Goal: Transaction & Acquisition: Book appointment/travel/reservation

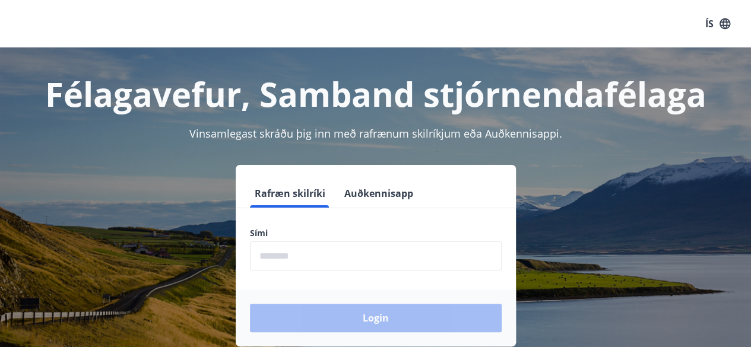
click at [347, 249] on input "phone" at bounding box center [376, 256] width 252 height 29
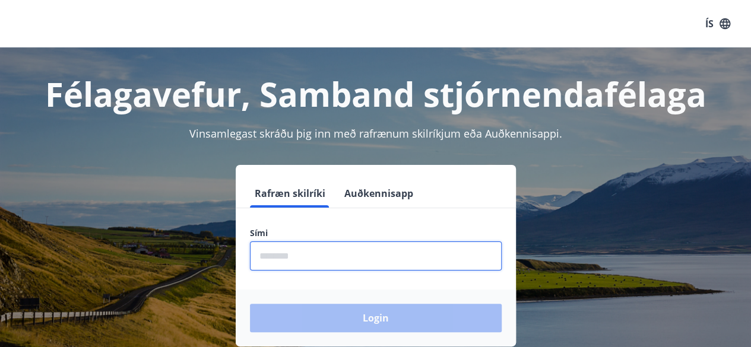
type input "********"
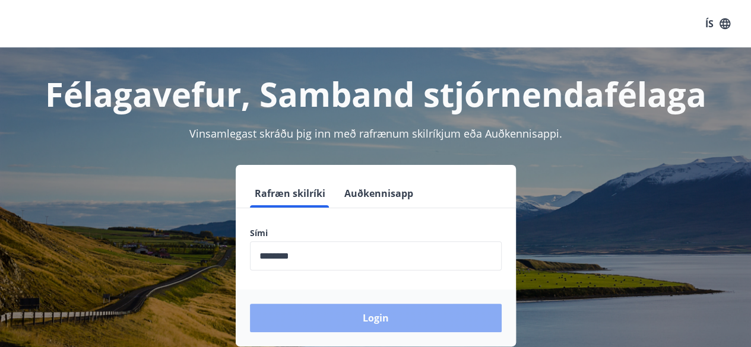
click at [360, 310] on button "Login" at bounding box center [376, 318] width 252 height 28
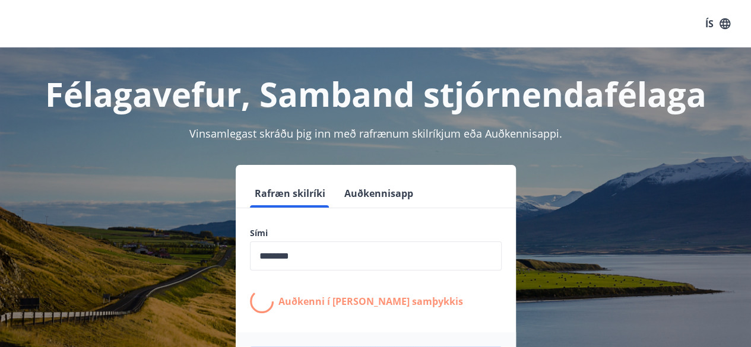
click at [360, 310] on div "Auðkenni í síma bíður samþykkis" at bounding box center [376, 302] width 252 height 24
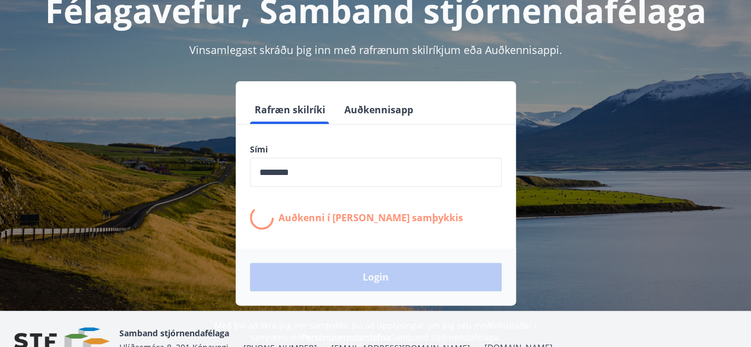
scroll to position [100, 0]
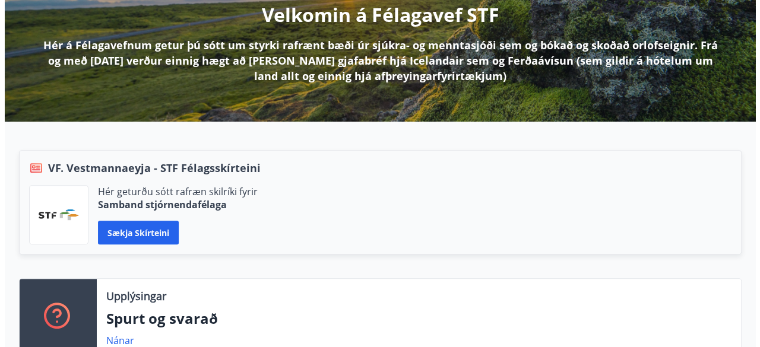
scroll to position [161, 0]
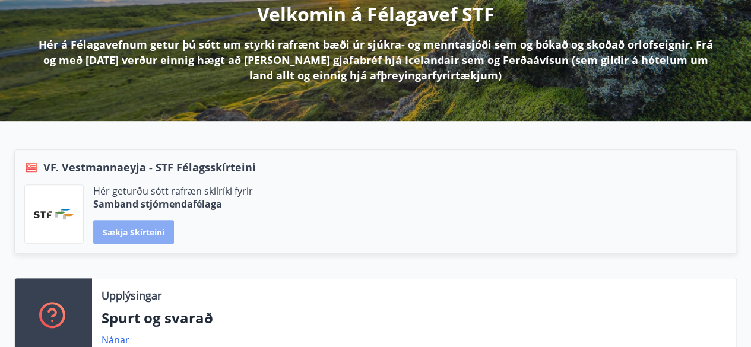
click at [148, 239] on button "Sækja skírteini" at bounding box center [133, 232] width 81 height 24
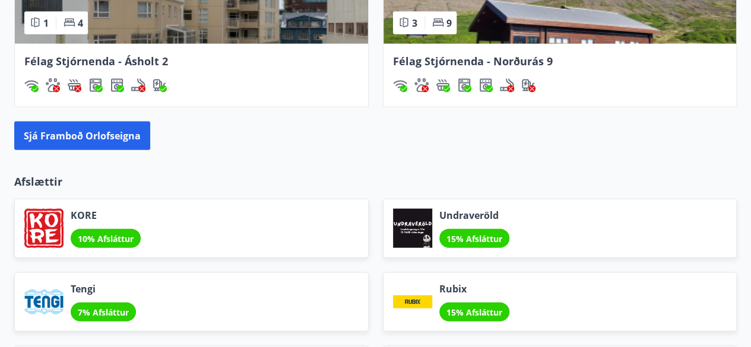
scroll to position [1282, 0]
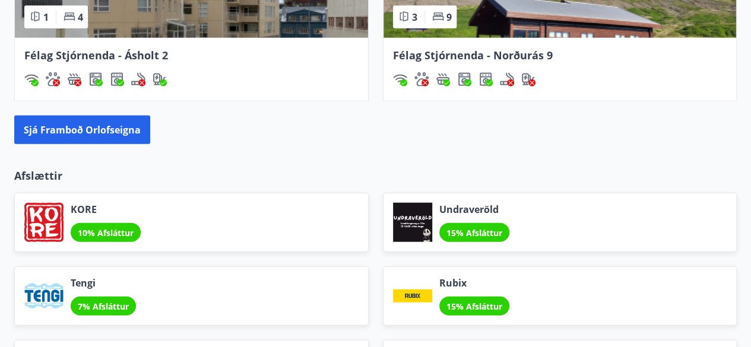
click at [92, 136] on button "Sjá framboð orlofseigna" at bounding box center [82, 130] width 136 height 28
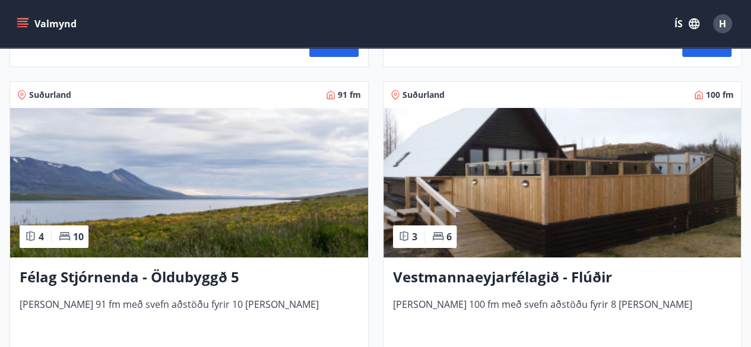
scroll to position [4367, 0]
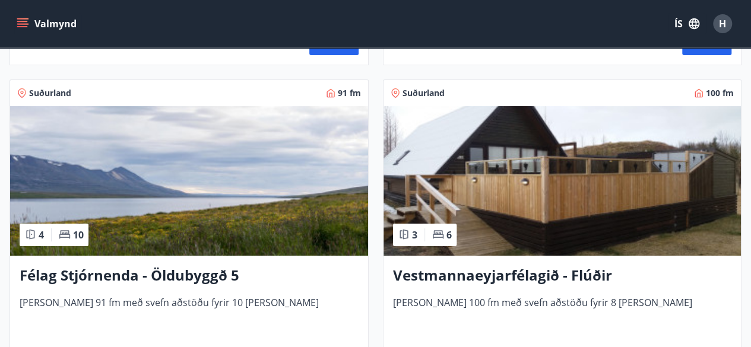
click at [484, 231] on img at bounding box center [563, 181] width 358 height 150
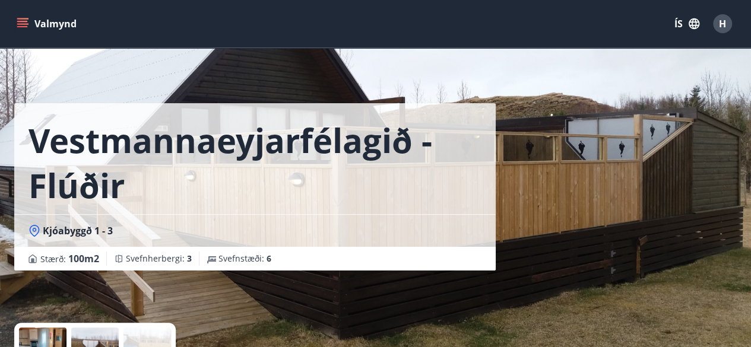
drag, startPoint x: 512, startPoint y: 231, endPoint x: 553, endPoint y: 263, distance: 52.0
click at [553, 263] on div "Vestmannaeyjarfélagið - Flúðir Kjóabyggð 1 - 3 Stærð : 100 m2 Svefnherbergi : 3…" at bounding box center [375, 178] width 723 height 356
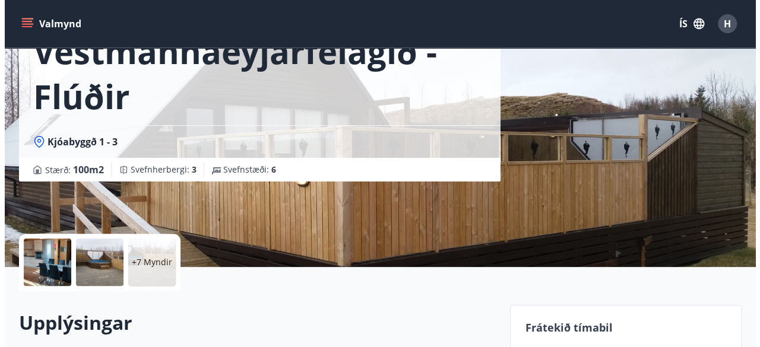
scroll to position [98, 0]
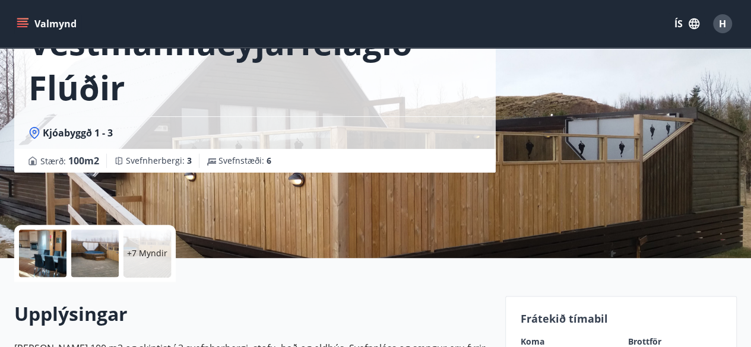
click at [145, 261] on div "+7 Myndir" at bounding box center [146, 253] width 47 height 47
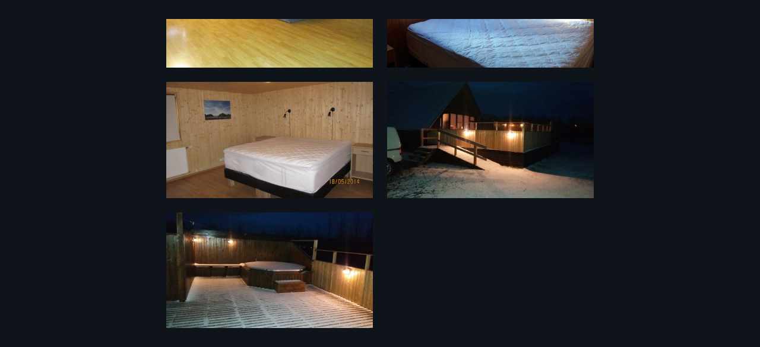
scroll to position [641, 0]
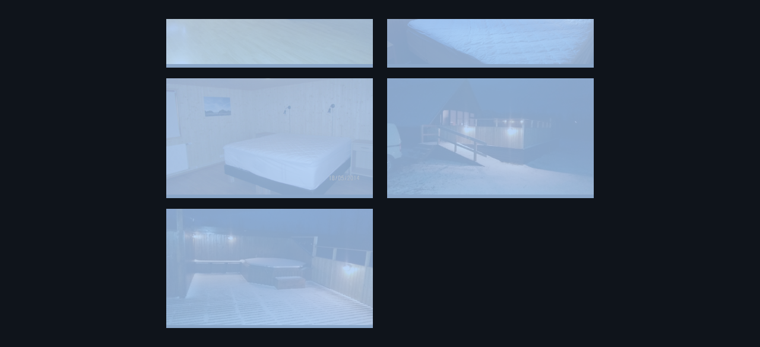
drag, startPoint x: 385, startPoint y: 319, endPoint x: 327, endPoint y: 282, distance: 69.3
click at [327, 282] on div "13 Myndir" at bounding box center [380, 173] width 760 height 309
copy div "13 Myndir"
click at [526, 78] on img at bounding box center [490, 136] width 207 height 116
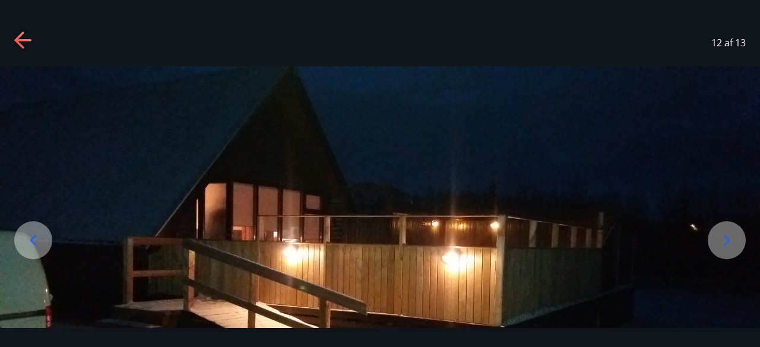
click at [659, 244] on img at bounding box center [380, 279] width 760 height 427
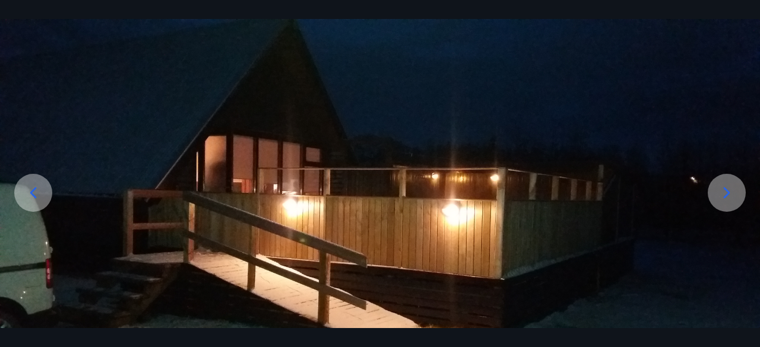
click at [659, 244] on img at bounding box center [380, 232] width 760 height 427
click at [521, 210] on img at bounding box center [380, 232] width 760 height 427
click at [720, 194] on icon at bounding box center [726, 192] width 19 height 19
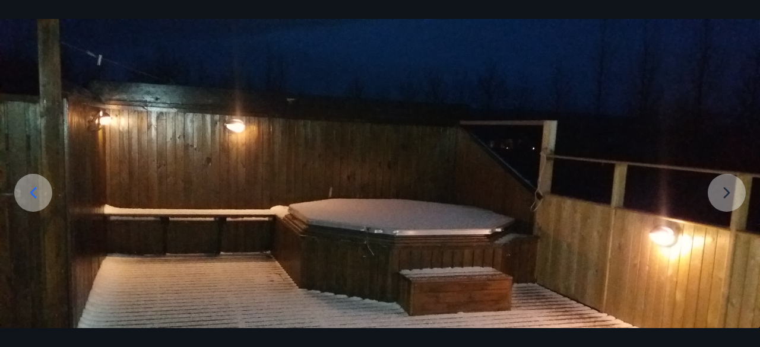
click at [728, 193] on img at bounding box center [380, 232] width 760 height 427
click at [35, 195] on icon at bounding box center [33, 192] width 19 height 19
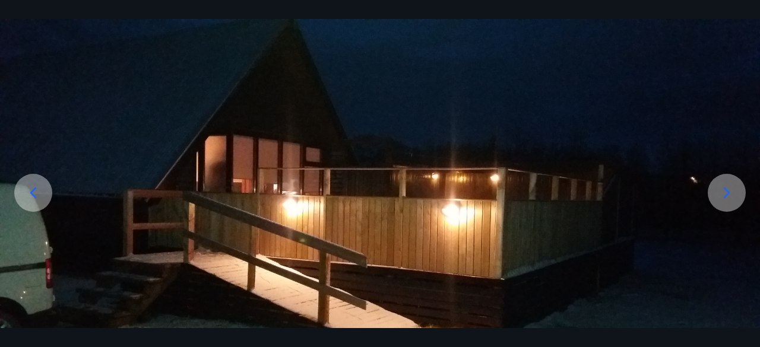
click at [35, 195] on icon at bounding box center [33, 192] width 19 height 19
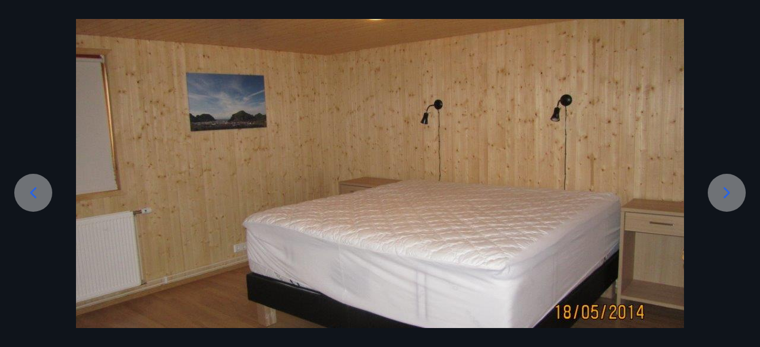
click at [35, 195] on icon at bounding box center [33, 192] width 19 height 19
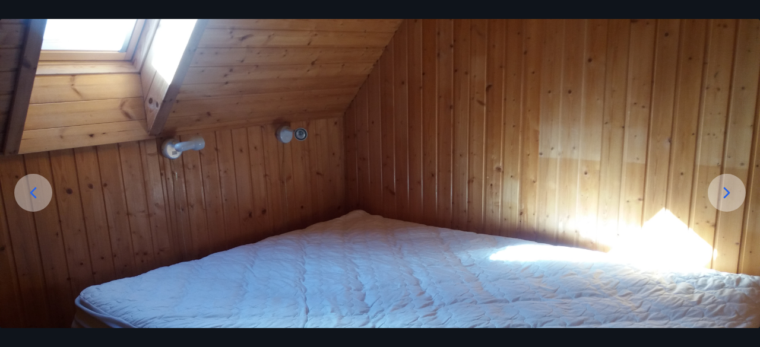
click at [35, 195] on icon at bounding box center [33, 192] width 19 height 19
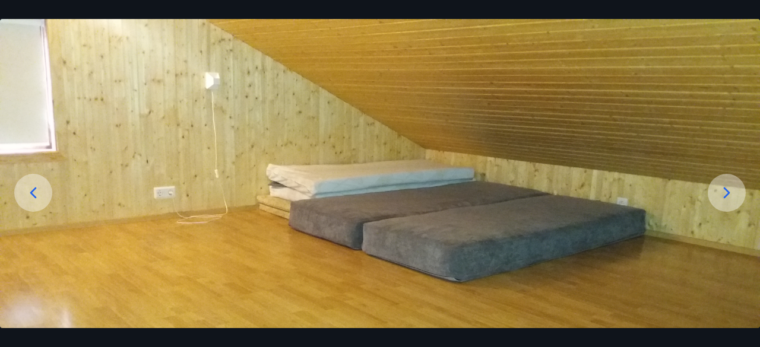
click at [35, 195] on icon at bounding box center [33, 192] width 19 height 19
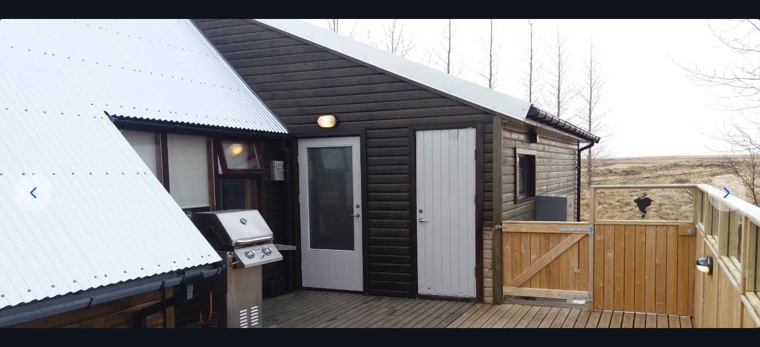
click at [35, 195] on icon at bounding box center [33, 192] width 19 height 19
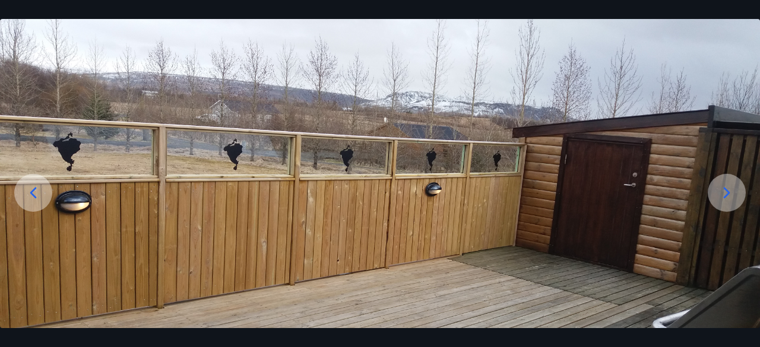
click at [35, 195] on icon at bounding box center [33, 192] width 19 height 19
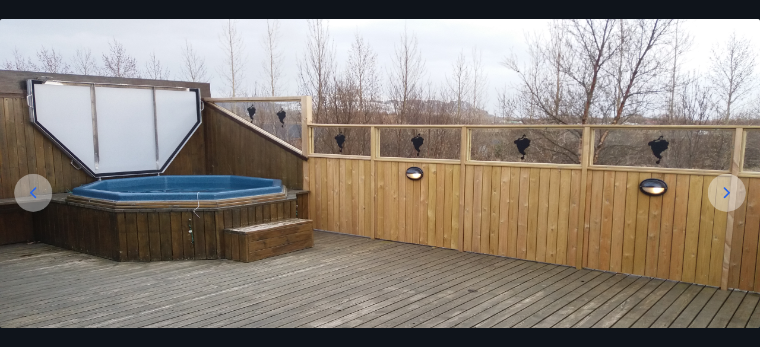
click at [35, 195] on icon at bounding box center [33, 192] width 19 height 19
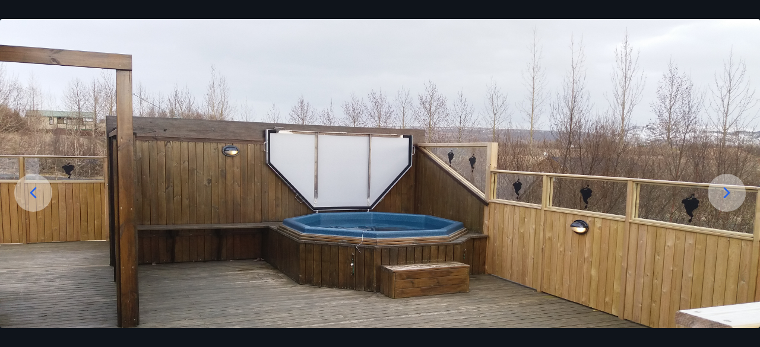
click at [35, 195] on icon at bounding box center [33, 192] width 19 height 19
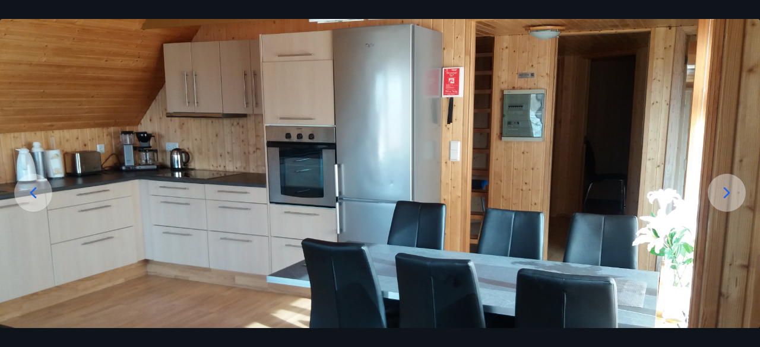
click at [35, 195] on icon at bounding box center [33, 192] width 19 height 19
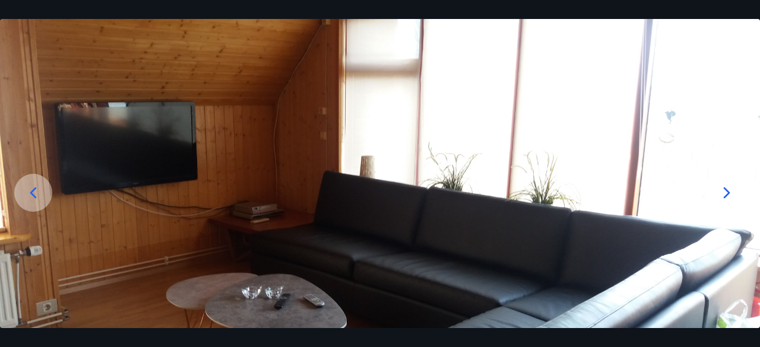
click at [35, 195] on icon at bounding box center [33, 192] width 19 height 19
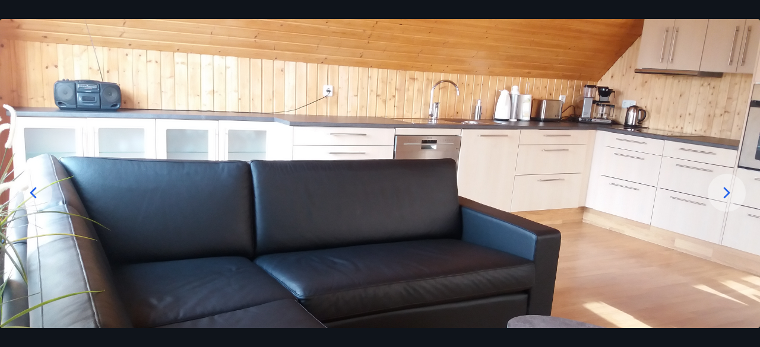
click at [35, 195] on icon at bounding box center [33, 192] width 19 height 19
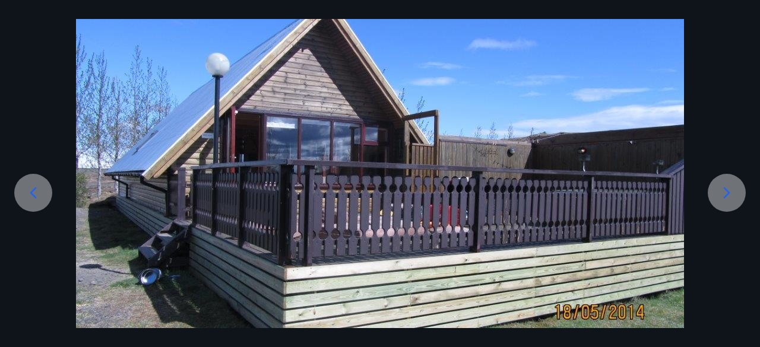
click at [35, 195] on icon at bounding box center [33, 192] width 19 height 19
click at [194, 210] on img at bounding box center [380, 190] width 608 height 342
click at [196, 216] on img at bounding box center [380, 190] width 608 height 342
click at [730, 196] on icon at bounding box center [726, 192] width 19 height 19
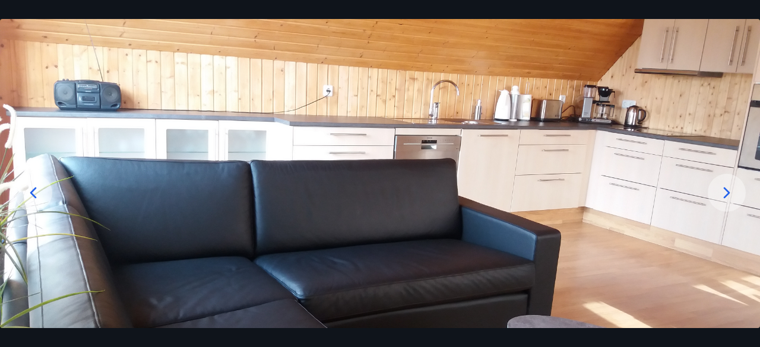
click at [730, 196] on icon at bounding box center [726, 192] width 19 height 19
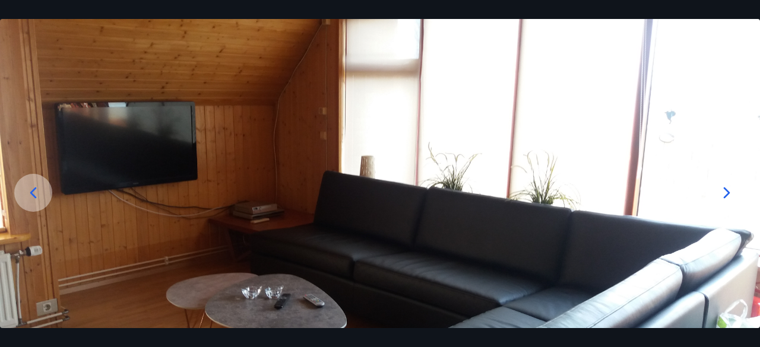
click at [730, 196] on icon at bounding box center [726, 192] width 19 height 19
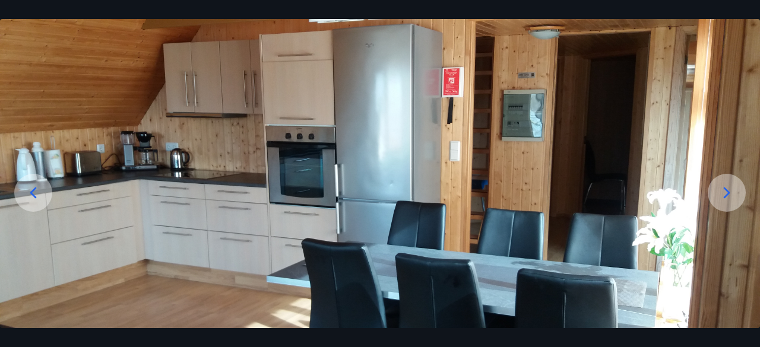
click at [730, 196] on icon at bounding box center [726, 192] width 19 height 19
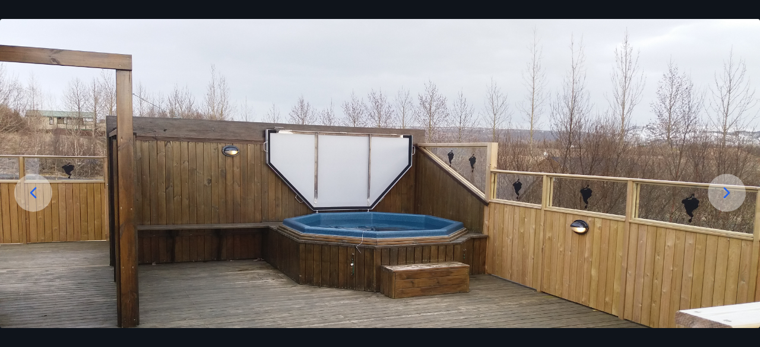
click at [730, 196] on icon at bounding box center [726, 192] width 19 height 19
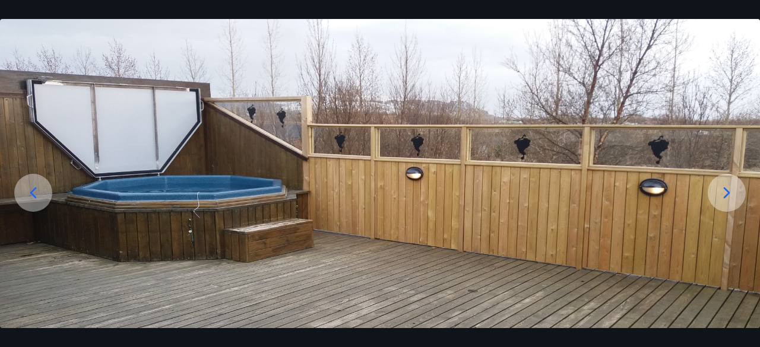
click at [580, 231] on img at bounding box center [380, 232] width 760 height 427
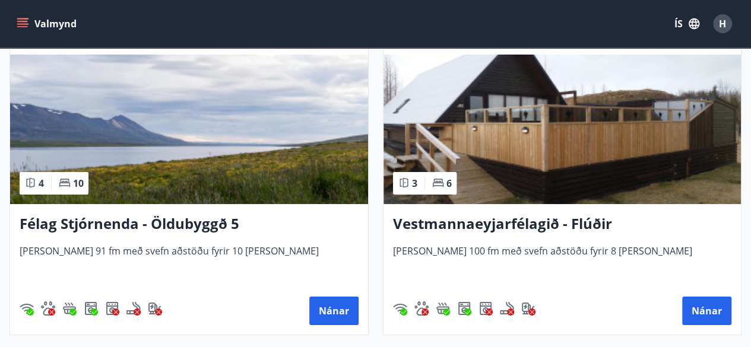
scroll to position [4419, 0]
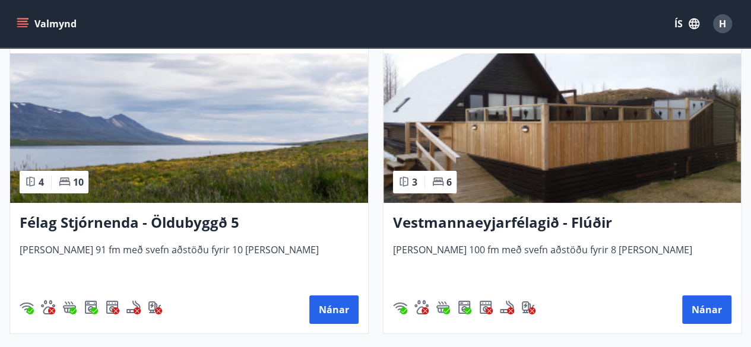
click at [433, 251] on span "[PERSON_NAME] 100 fm með svefn aðstöðu fyrir 8 [PERSON_NAME]" at bounding box center [562, 262] width 339 height 39
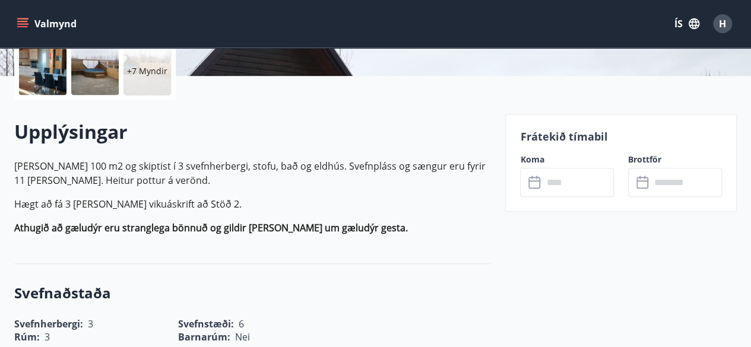
scroll to position [280, 0]
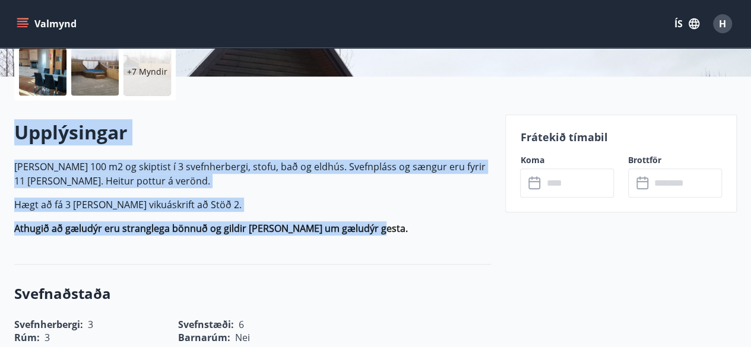
drag, startPoint x: 370, startPoint y: 231, endPoint x: 3, endPoint y: 143, distance: 377.8
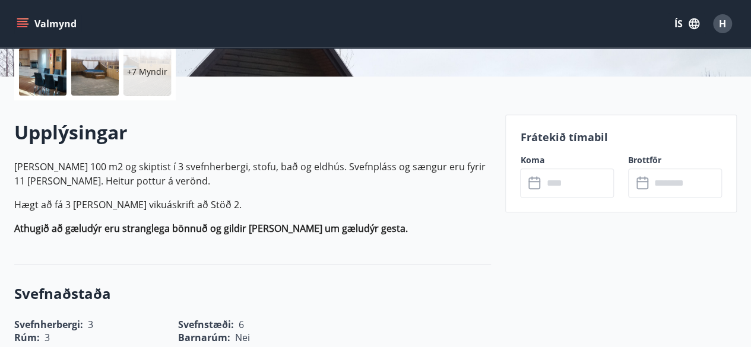
click at [244, 222] on strong "Athugið að gæludýr eru stranglega bönnuð og gildir [PERSON_NAME] um gæludýr ges…" at bounding box center [211, 228] width 394 height 13
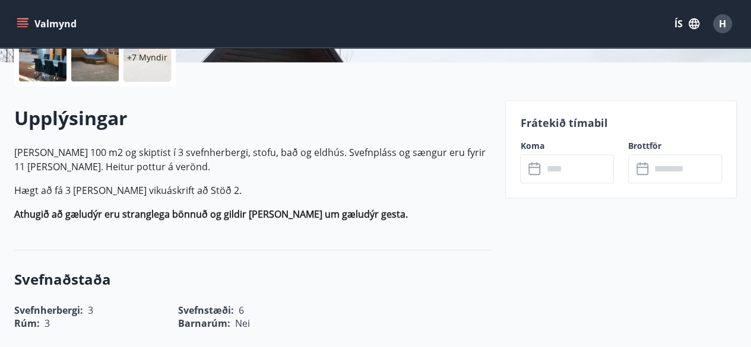
scroll to position [295, 0]
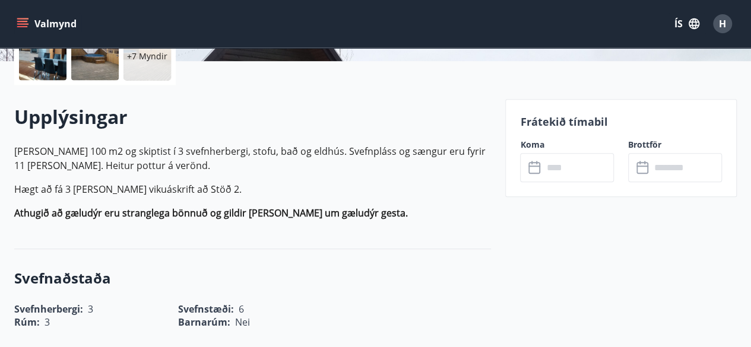
click at [361, 221] on div "Upplýsingar [PERSON_NAME] 100 m2 og skiptist í 3 svefnherbergi, stofu, bað og e…" at bounding box center [252, 167] width 477 height 126
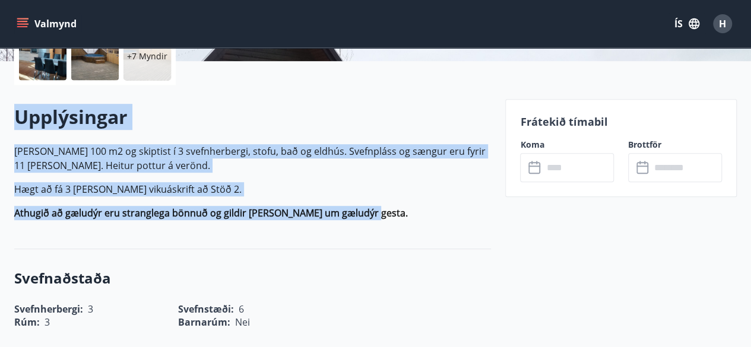
drag, startPoint x: 361, startPoint y: 221, endPoint x: 12, endPoint y: 115, distance: 365.1
copy div "Upplýsingar [PERSON_NAME] 100 m2 og skiptist í 3 svefnherbergi, stofu, bað og e…"
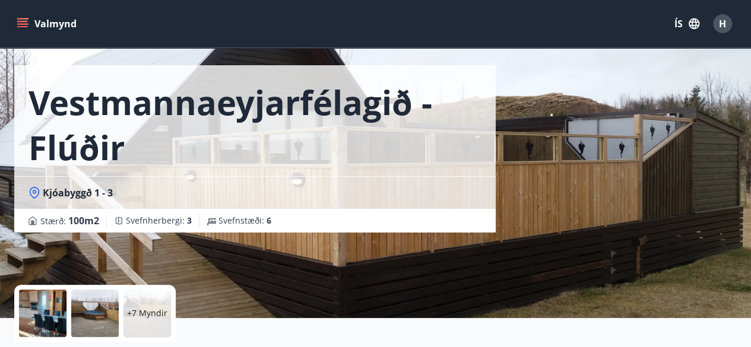
scroll to position [33, 0]
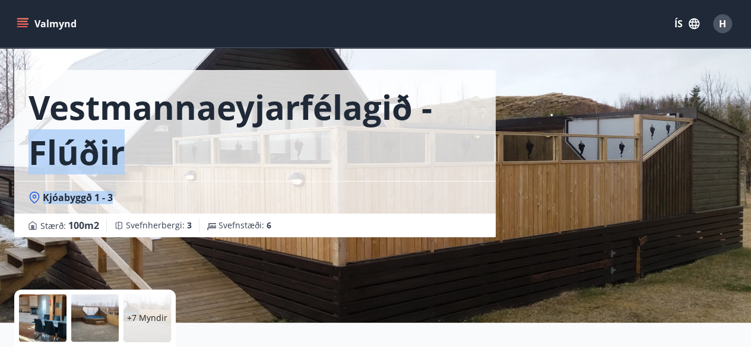
drag, startPoint x: 122, startPoint y: 198, endPoint x: 33, endPoint y: 158, distance: 98.3
click at [33, 158] on div "Vestmannaeyjarfélagið - Flúðir Kjóabyggð 1 - 3 Stærð : 100 m2 Svefnherbergi : 3…" at bounding box center [254, 153] width 481 height 167
copy div "Flúðir Kjóabyggð 1 - 3"
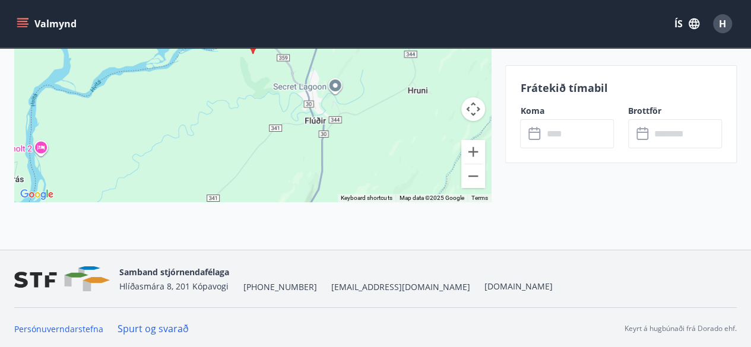
scroll to position [2019, 0]
click at [512, 103] on div "Frátekið tímabil Koma ​ ​ Brottför ​ ​" at bounding box center [621, 114] width 232 height 98
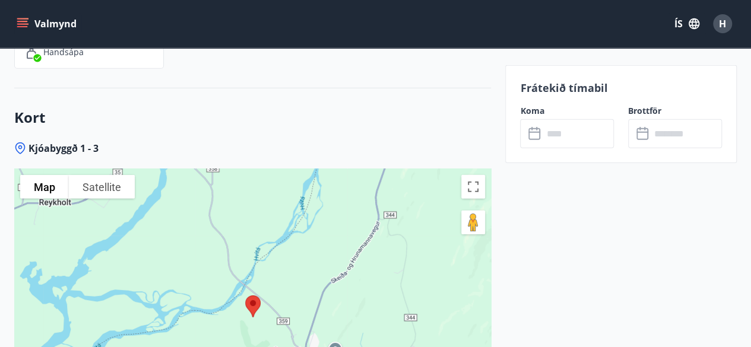
scroll to position [1745, 0]
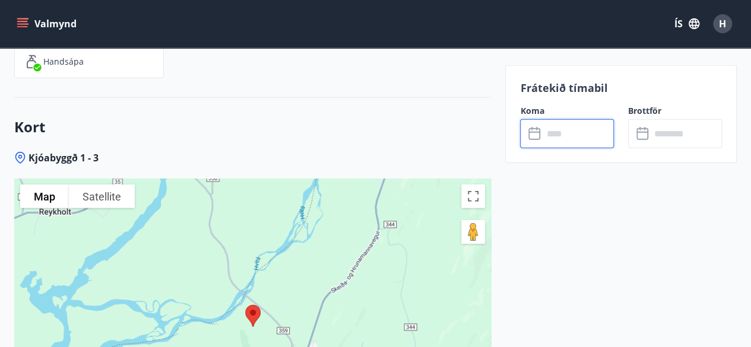
click at [543, 140] on input "text" at bounding box center [578, 133] width 71 height 29
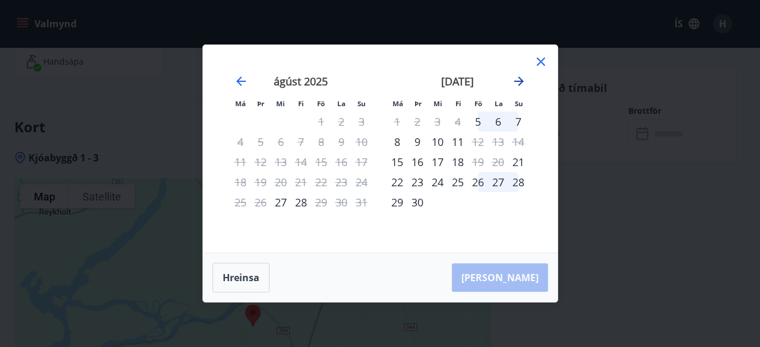
click at [522, 83] on icon "Move forward to switch to the next month." at bounding box center [519, 81] width 14 height 14
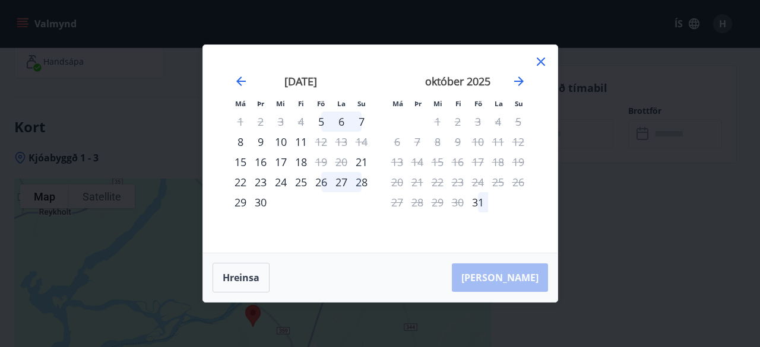
click at [538, 66] on icon at bounding box center [541, 62] width 14 height 14
